Goal: Check status: Check status

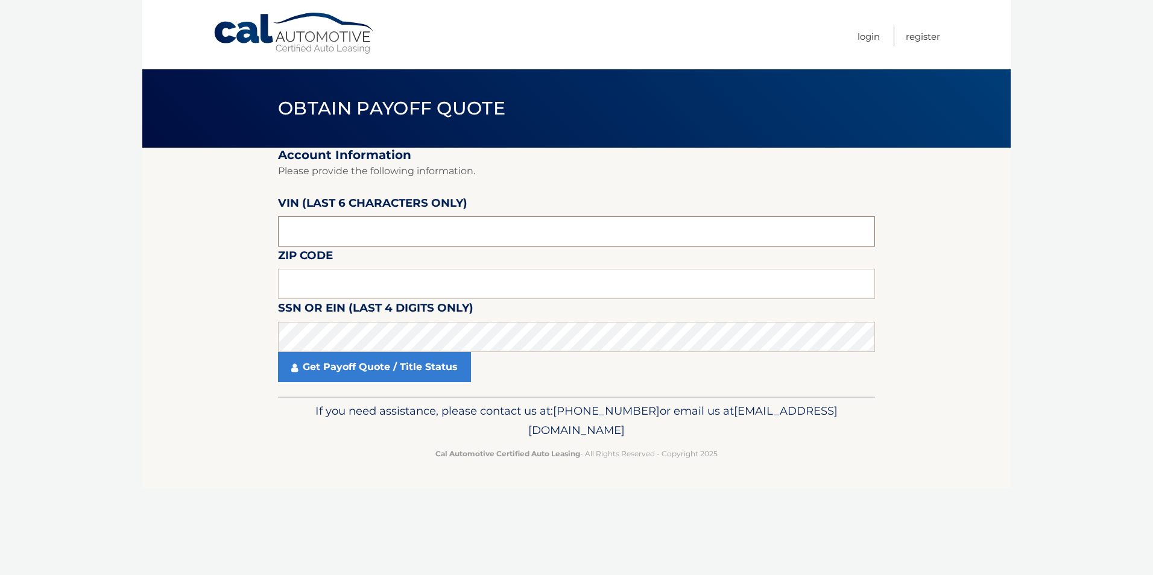
click at [347, 227] on input "text" at bounding box center [576, 232] width 597 height 30
click at [338, 282] on input "text" at bounding box center [576, 284] width 597 height 30
type input "07044"
click at [336, 234] on input "text" at bounding box center [576, 232] width 597 height 30
type input "512316"
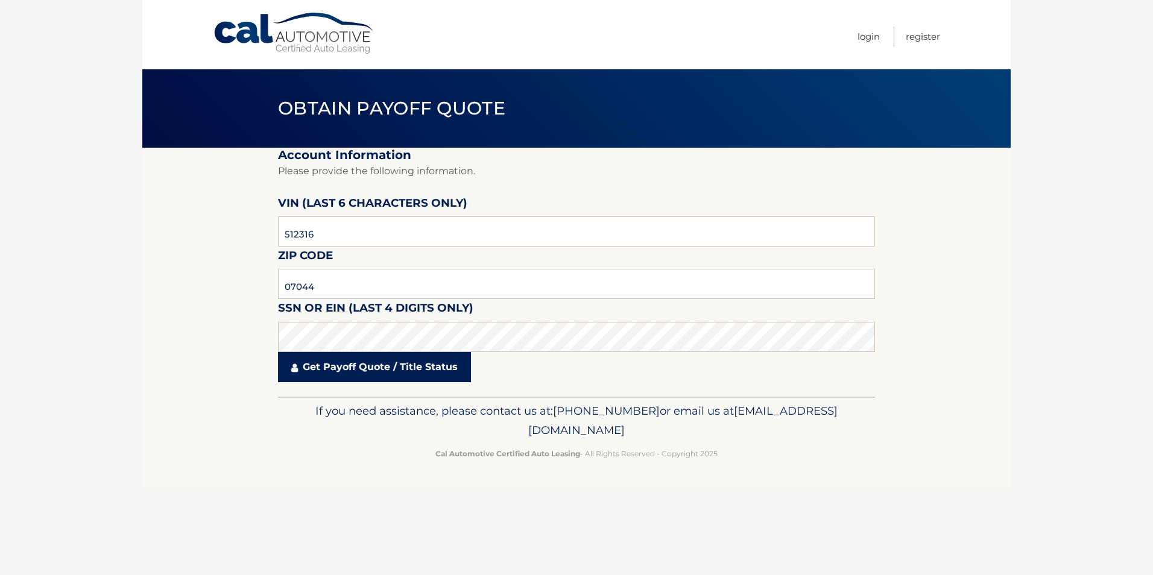
click at [388, 362] on link "Get Payoff Quote / Title Status" at bounding box center [374, 367] width 193 height 30
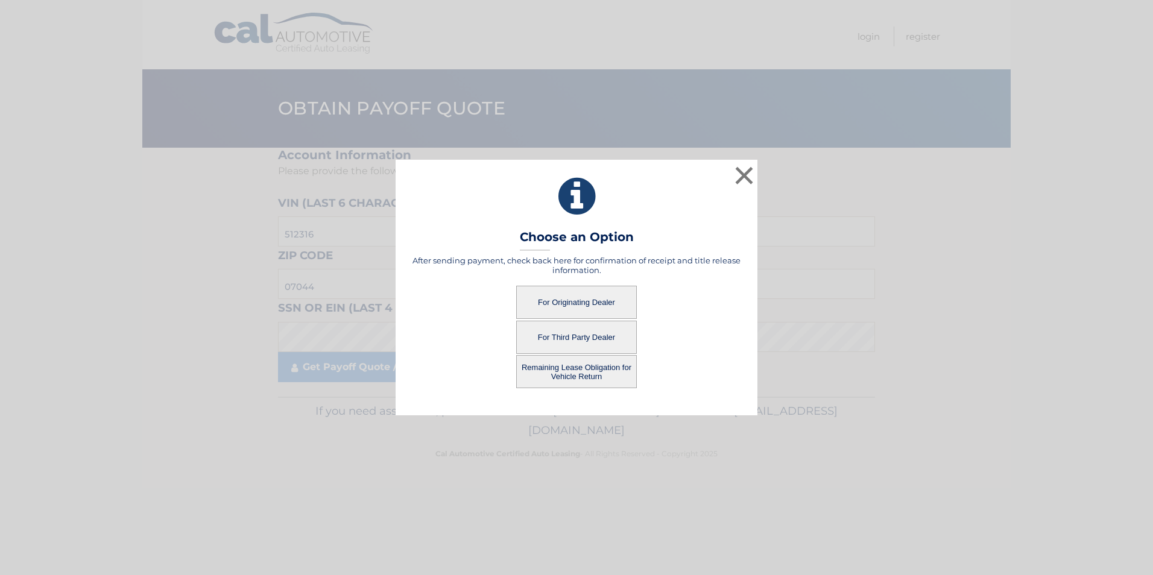
click at [595, 293] on button "For Originating Dealer" at bounding box center [576, 302] width 121 height 33
click at [607, 301] on button "For Originating Dealer" at bounding box center [576, 302] width 121 height 33
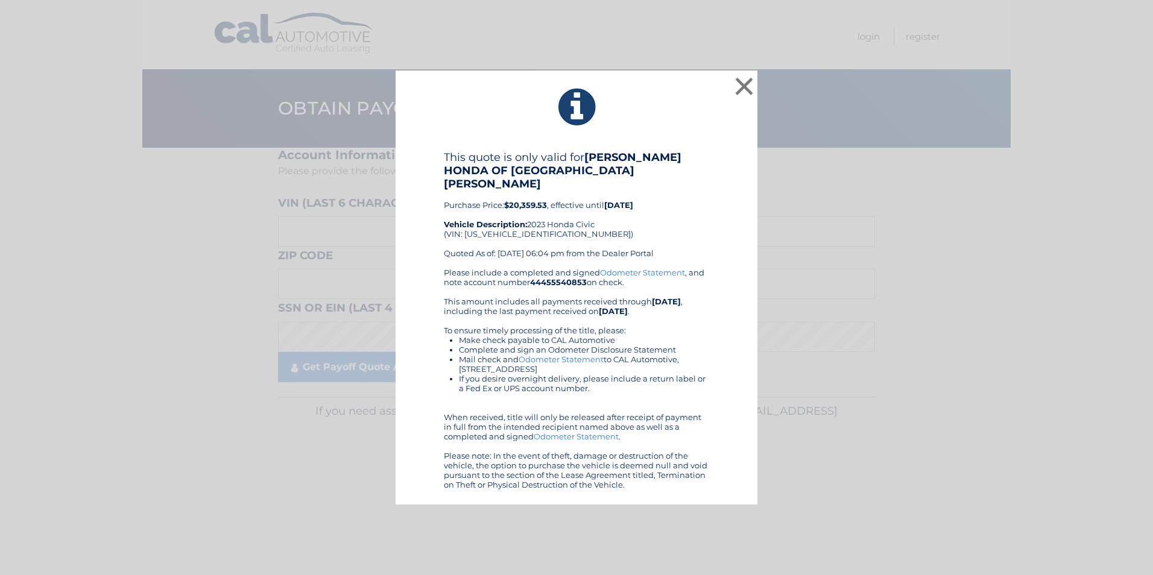
click at [626, 268] on link "Odometer Statement" at bounding box center [642, 273] width 85 height 10
click at [744, 94] on button "×" at bounding box center [744, 86] width 24 height 24
